Goal: Contribute content: Add original content to the website for others to see

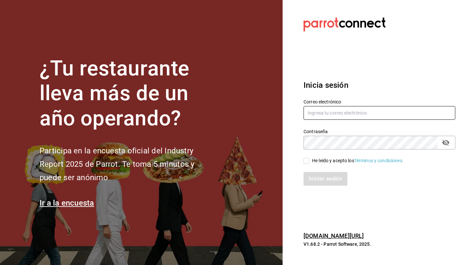
type input "p.andradesalum@gmail.com"
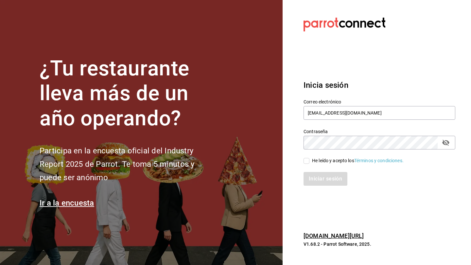
click at [304, 164] on label "He leído y acepto los Términos y condiciones." at bounding box center [353, 161] width 100 height 7
click at [304, 164] on input "He leído y acepto los Términos y condiciones." at bounding box center [306, 161] width 6 height 6
checkbox input "true"
click at [313, 177] on button "Iniciar sesión" at bounding box center [325, 179] width 44 height 14
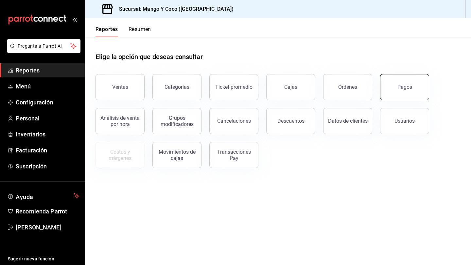
click at [392, 88] on button "Pagos" at bounding box center [404, 87] width 49 height 26
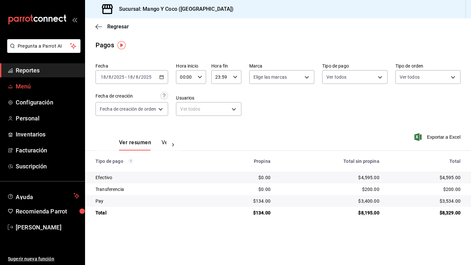
click at [27, 89] on span "Menú" at bounding box center [48, 86] width 64 height 9
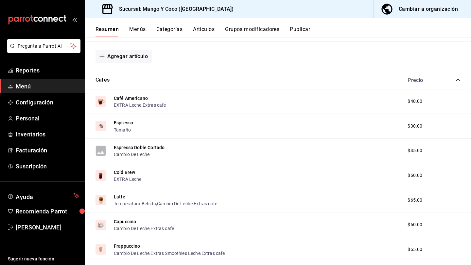
scroll to position [544, 0]
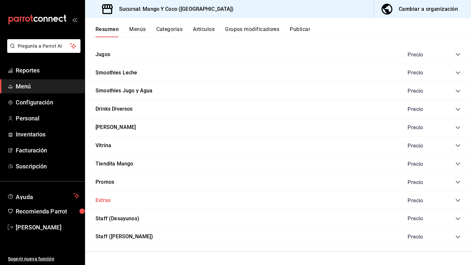
click at [102, 201] on button "Extras" at bounding box center [102, 201] width 15 height 8
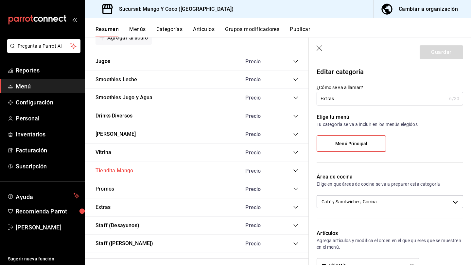
click at [118, 171] on button "Tiendita Mango" at bounding box center [114, 171] width 38 height 8
type input "883dbd3b-4040-4502-87ce-1fefa6c58f34"
radio input "false"
radio input "true"
click at [295, 171] on icon "collapse-category-row" at bounding box center [295, 171] width 4 height 3
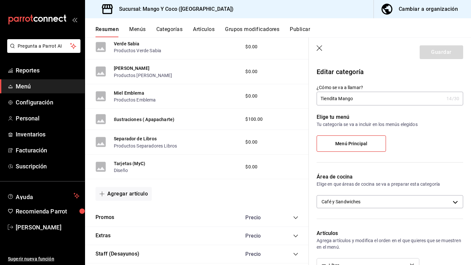
scroll to position [835, 0]
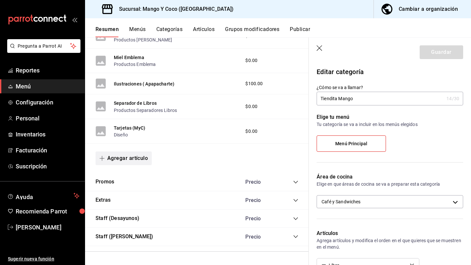
click at [124, 158] on button "Agregar artículo" at bounding box center [123, 159] width 56 height 14
click at [125, 190] on li "Artículo nuevo" at bounding box center [120, 192] width 51 height 16
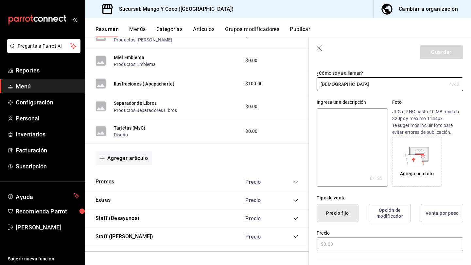
scroll to position [66, 0]
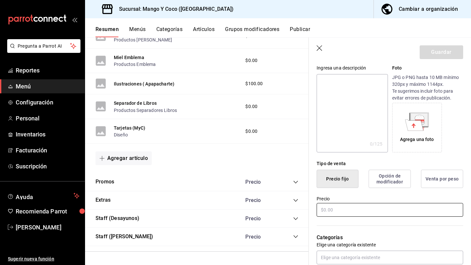
type input "Buda"
click at [330, 212] on input "text" at bounding box center [389, 210] width 146 height 14
type input "$500.00"
click at [428, 49] on button "Guardar" at bounding box center [440, 52] width 43 height 14
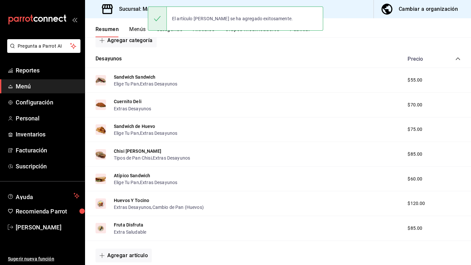
scroll to position [88, 0]
